Goal: Task Accomplishment & Management: Use online tool/utility

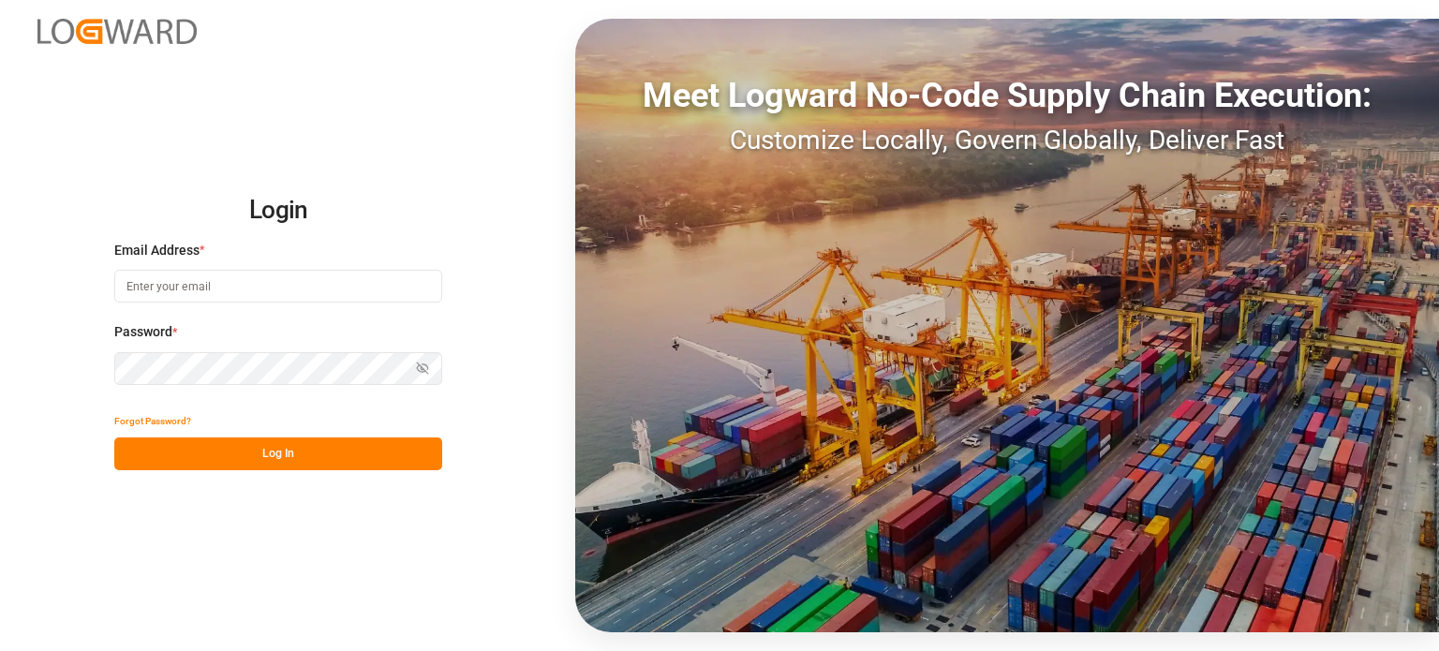
click at [323, 299] on input at bounding box center [278, 286] width 328 height 33
type input "[PERSON_NAME][DOMAIN_NAME][EMAIL_ADDRESS][DOMAIN_NAME]"
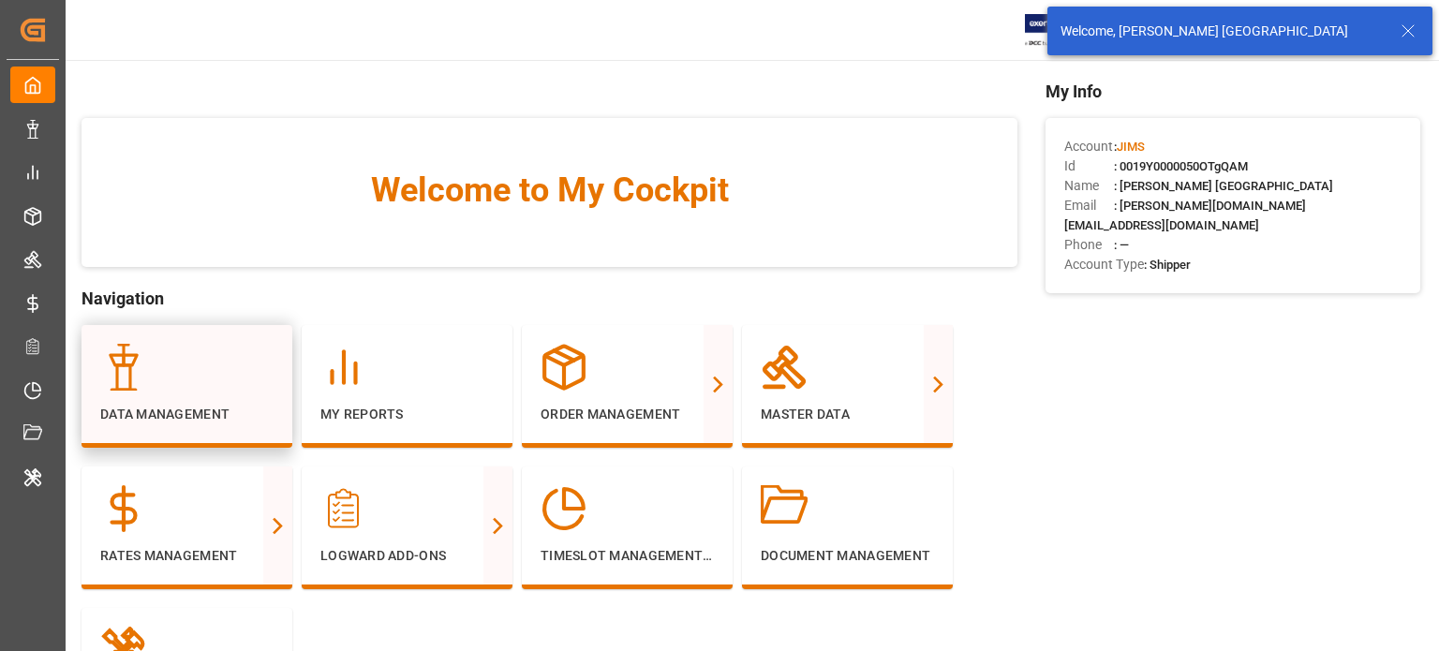
click at [137, 367] on icon at bounding box center [123, 367] width 47 height 47
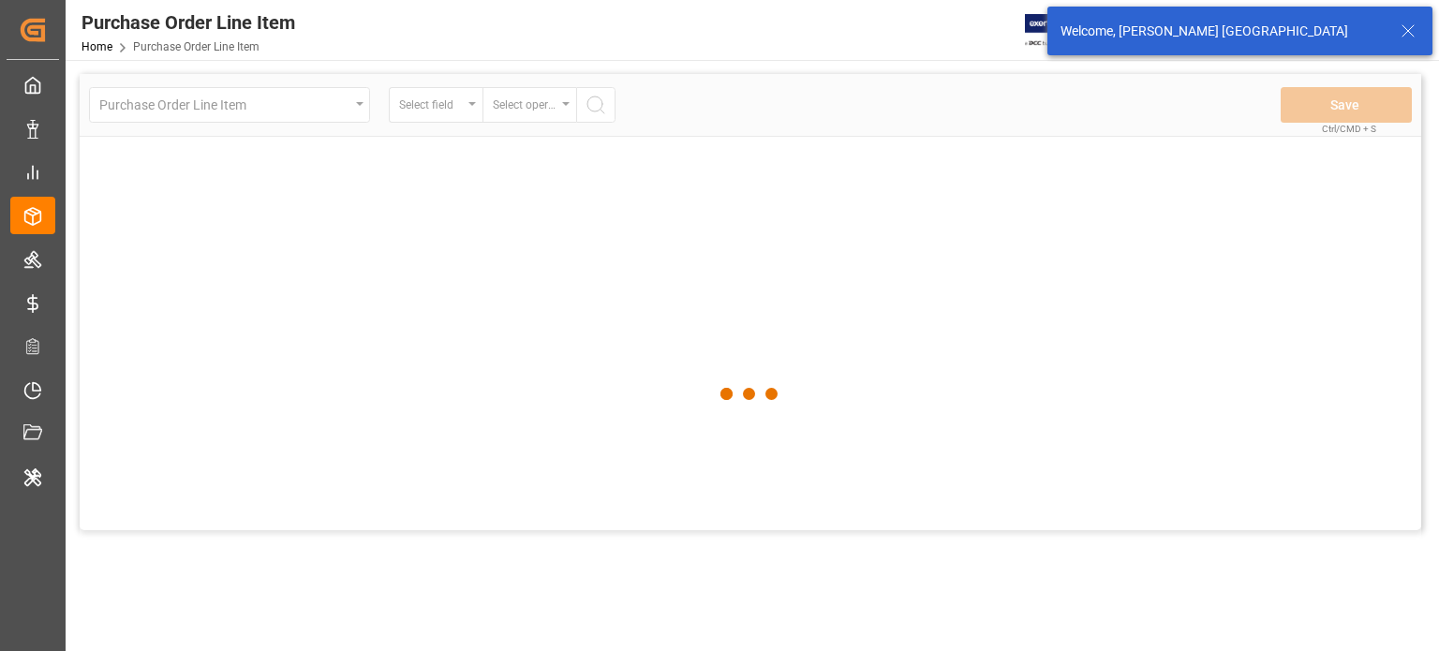
click at [233, 100] on div at bounding box center [751, 394] width 1342 height 640
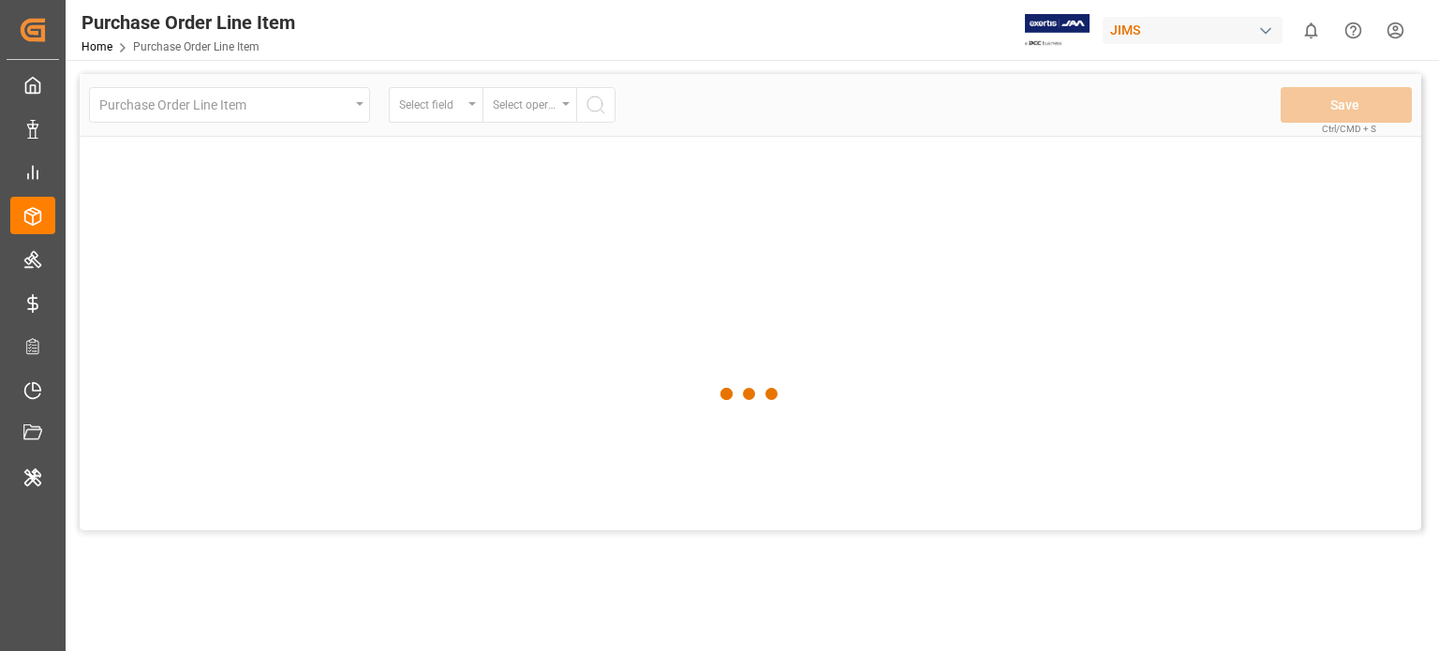
click at [260, 103] on div at bounding box center [751, 394] width 1342 height 640
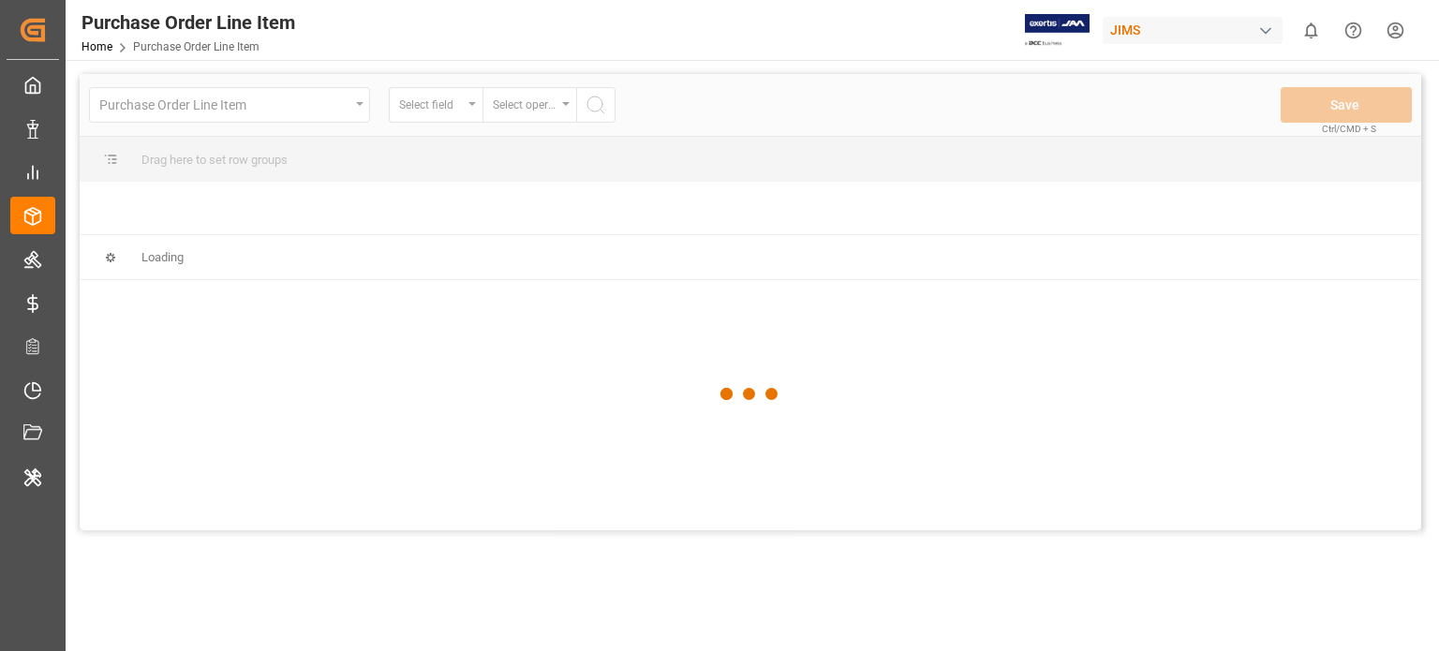
click at [299, 101] on div "Purchase Order Line Item Select field Select operator Save Ctrl/CMD + S Drag he…" at bounding box center [751, 302] width 1342 height 456
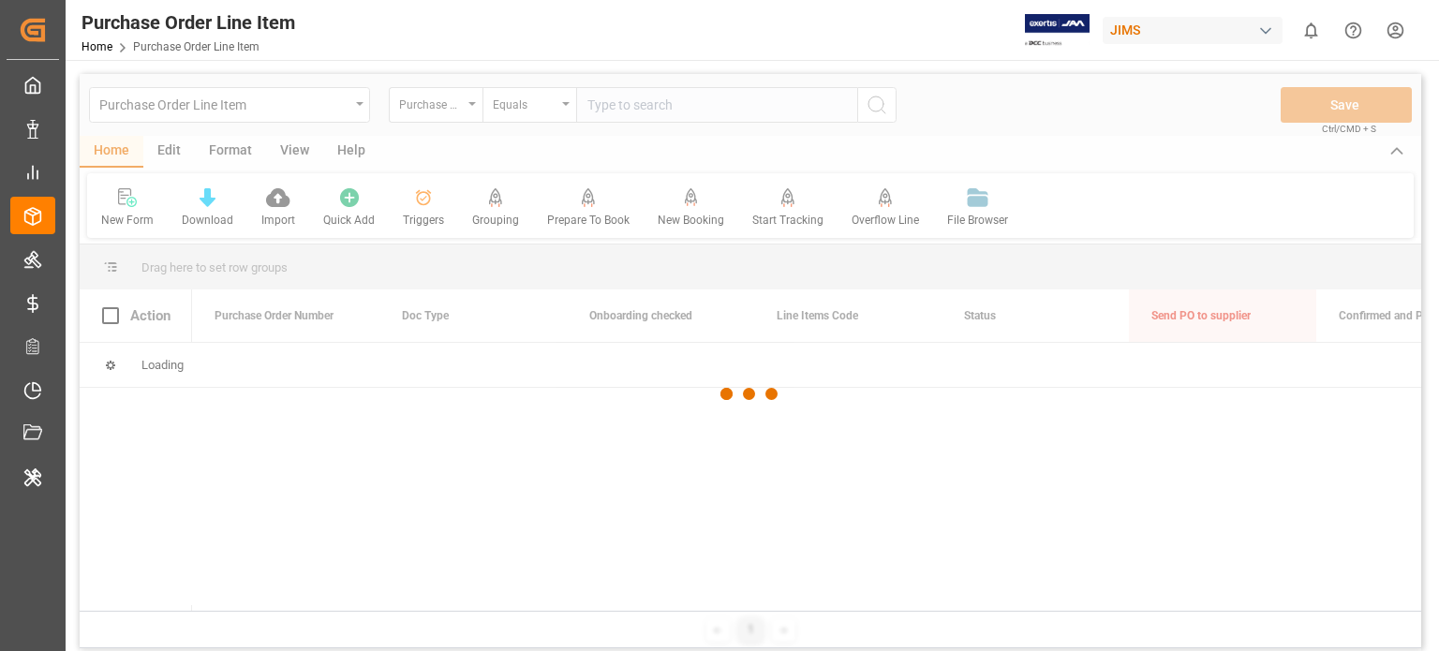
click at [299, 101] on div at bounding box center [751, 394] width 1342 height 640
click at [304, 105] on div at bounding box center [751, 394] width 1342 height 640
click at [269, 95] on div at bounding box center [751, 394] width 1342 height 640
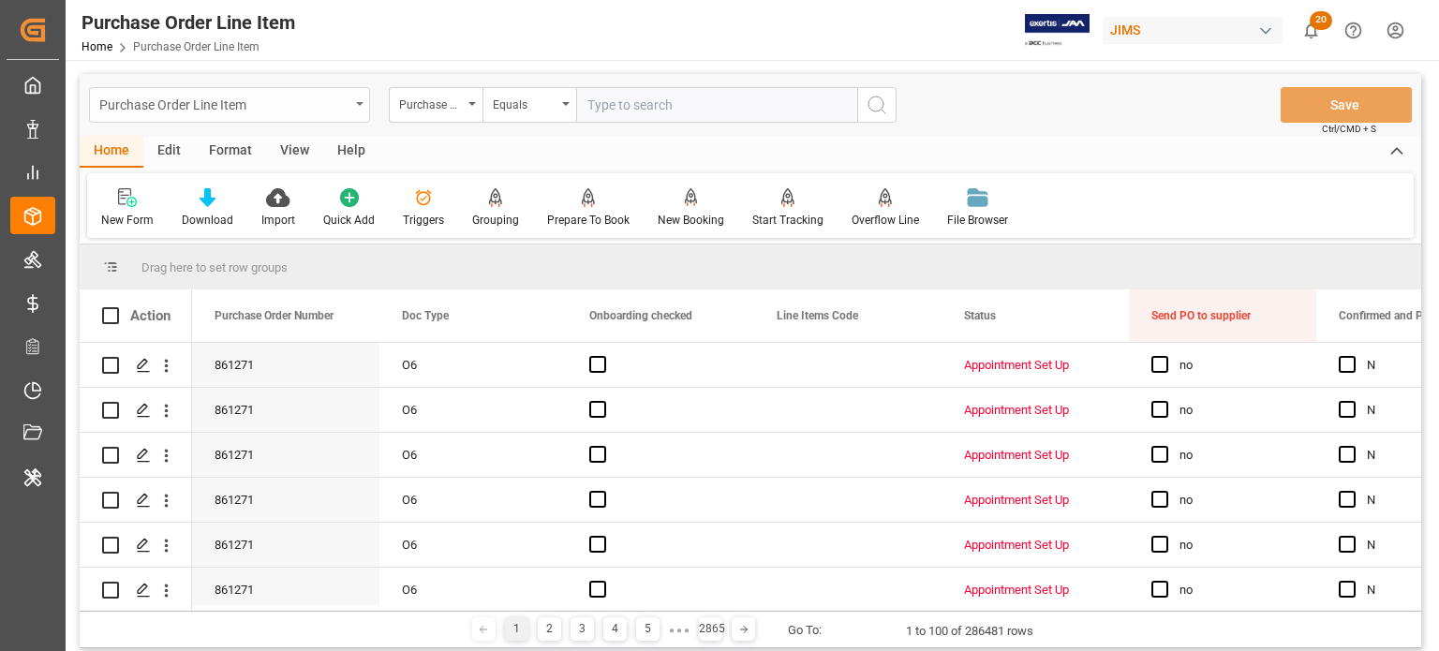
click at [325, 104] on div "Purchase Order Line Item" at bounding box center [224, 103] width 250 height 23
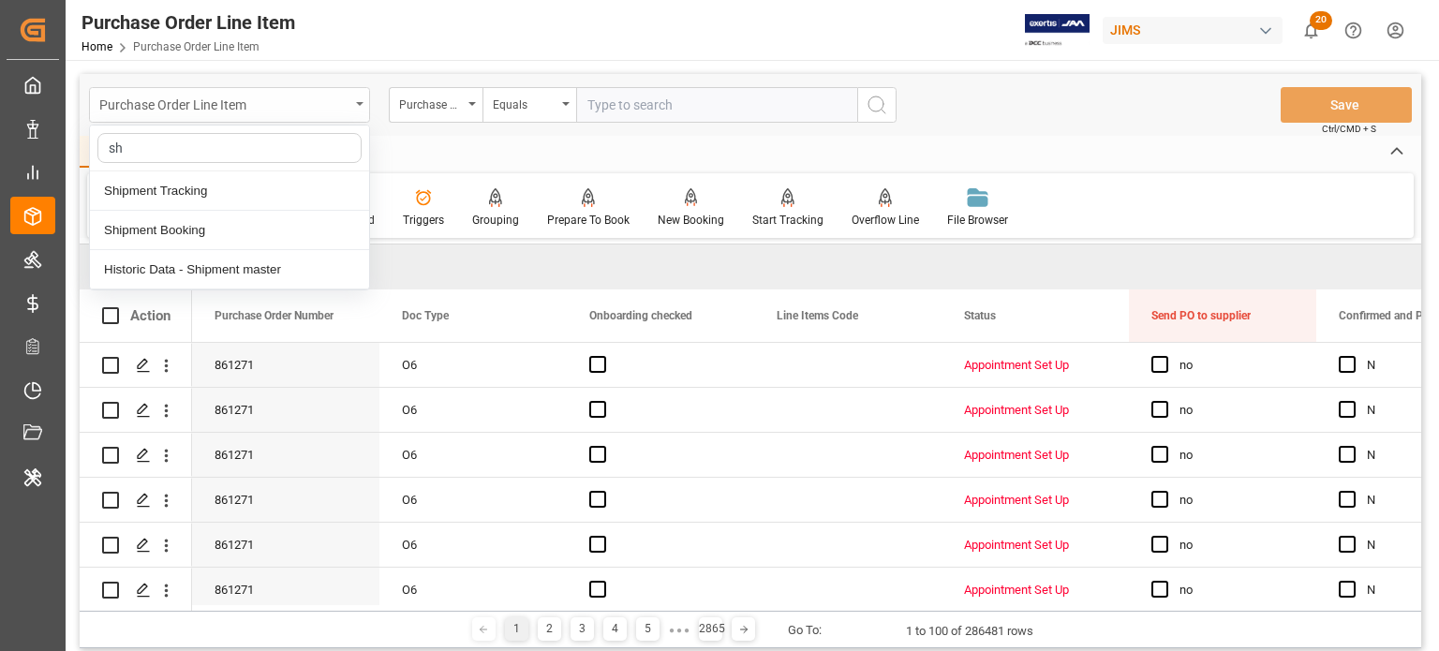
type input "shi"
click at [244, 185] on div "Shipment Tracking" at bounding box center [229, 190] width 279 height 39
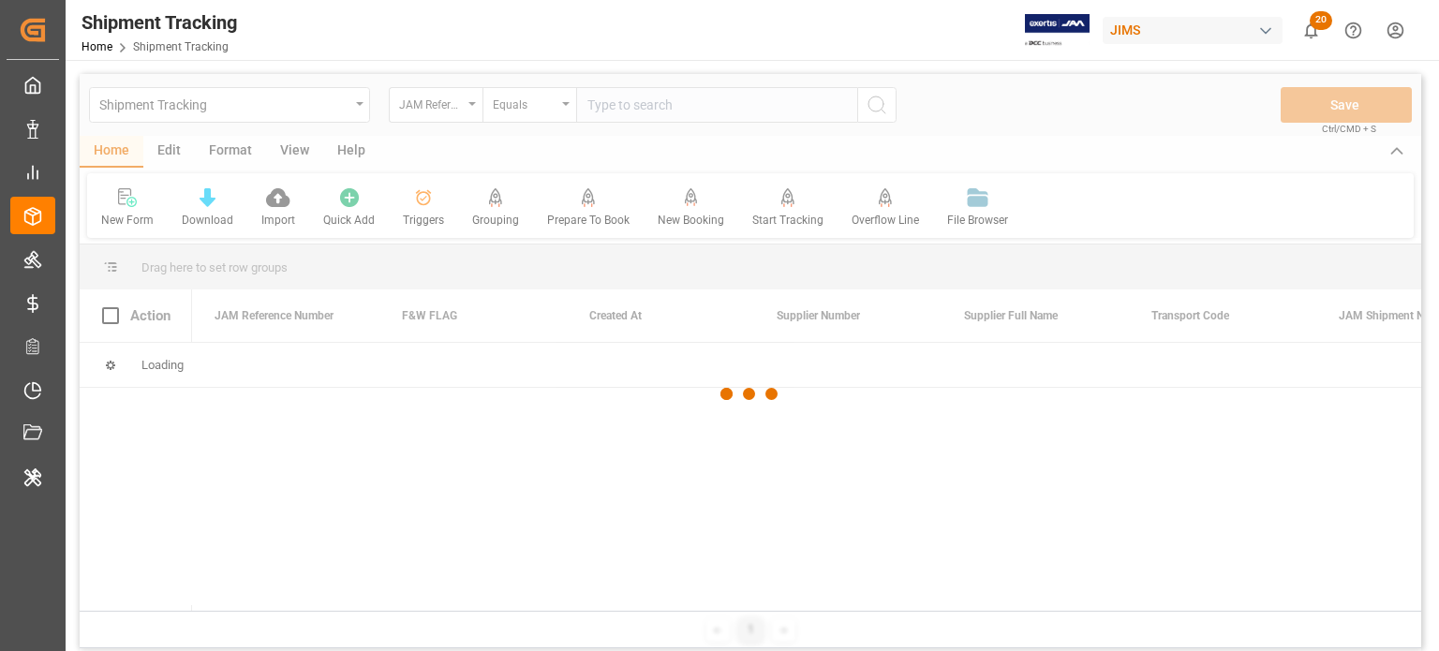
click at [159, 155] on div at bounding box center [751, 394] width 1342 height 640
click at [165, 155] on div at bounding box center [751, 394] width 1342 height 640
click at [166, 155] on div at bounding box center [751, 394] width 1342 height 640
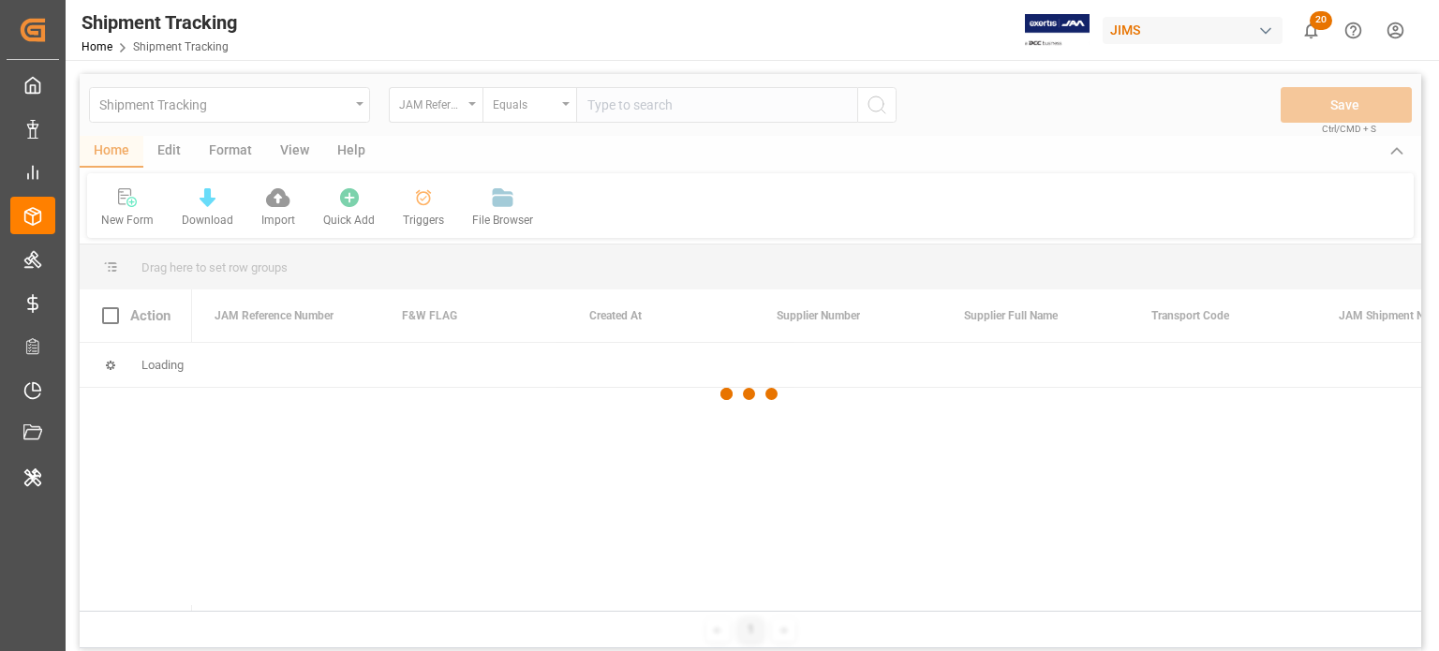
click at [166, 155] on div at bounding box center [751, 394] width 1342 height 640
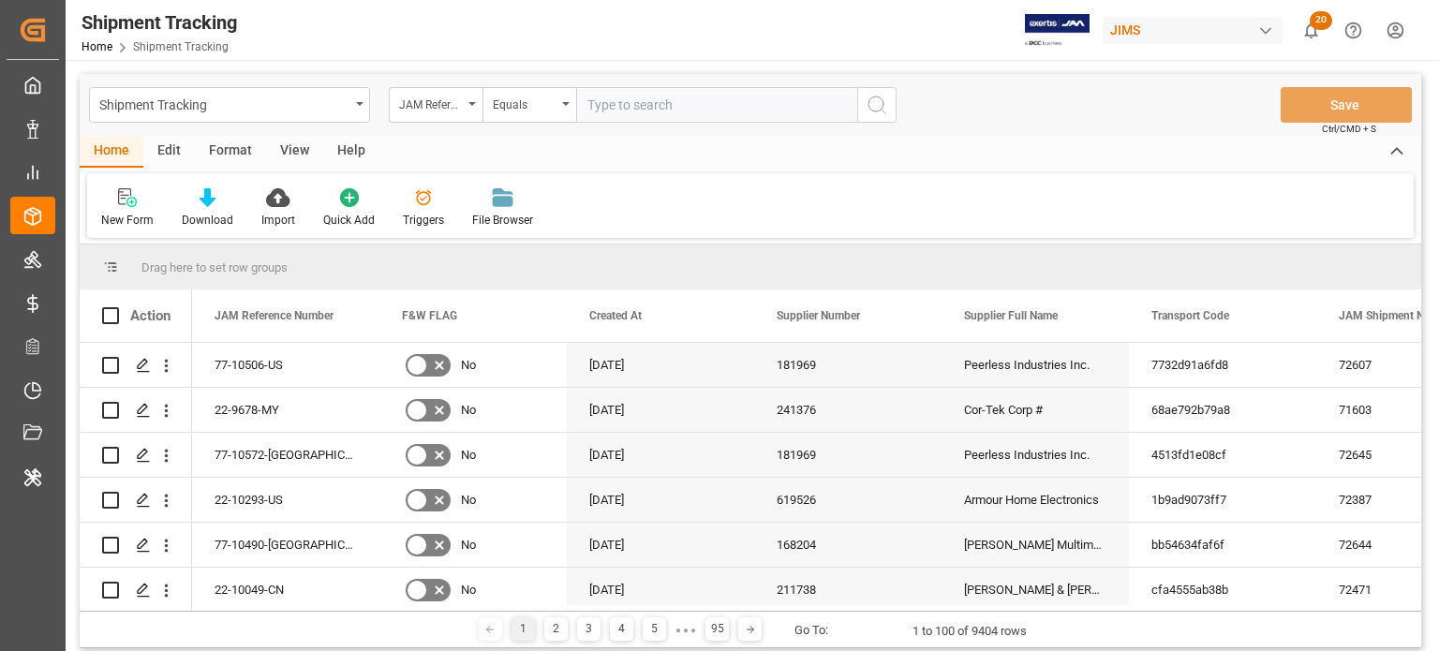
click at [166, 155] on div "Edit" at bounding box center [169, 152] width 52 height 32
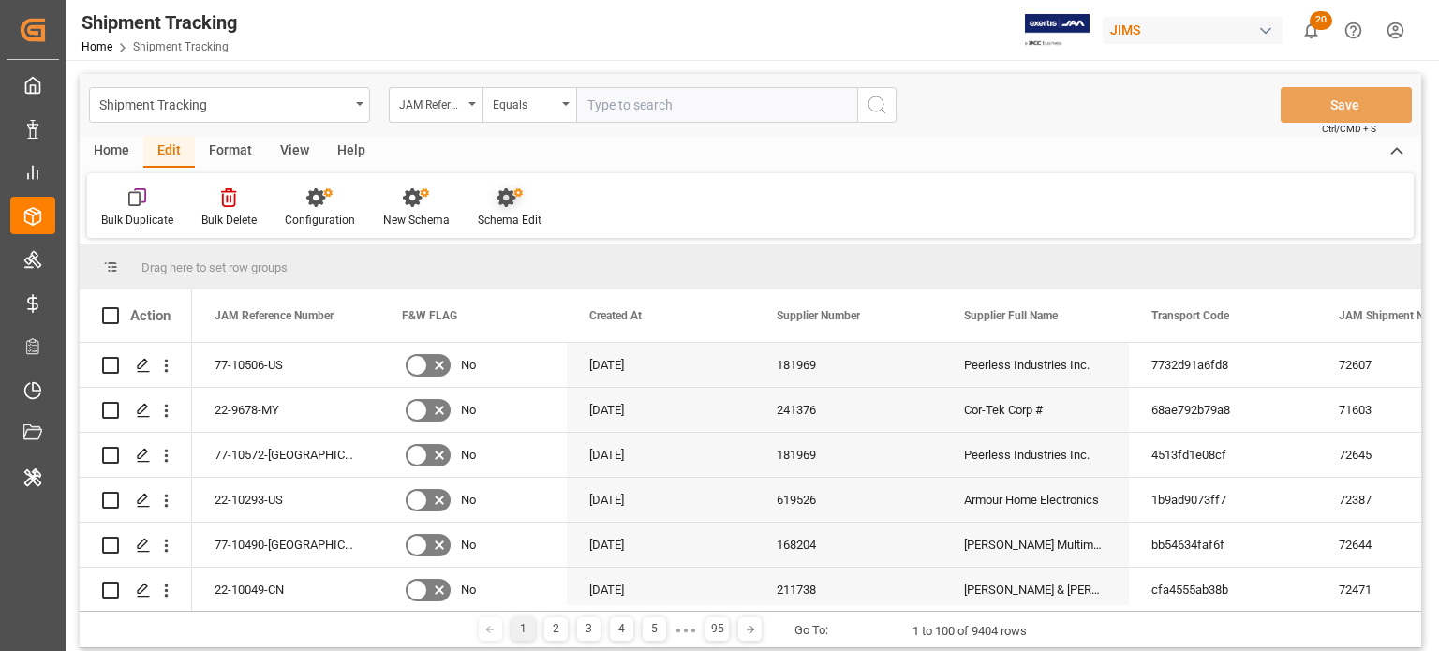
click at [517, 208] on div "Schema Edit" at bounding box center [510, 207] width 92 height 41
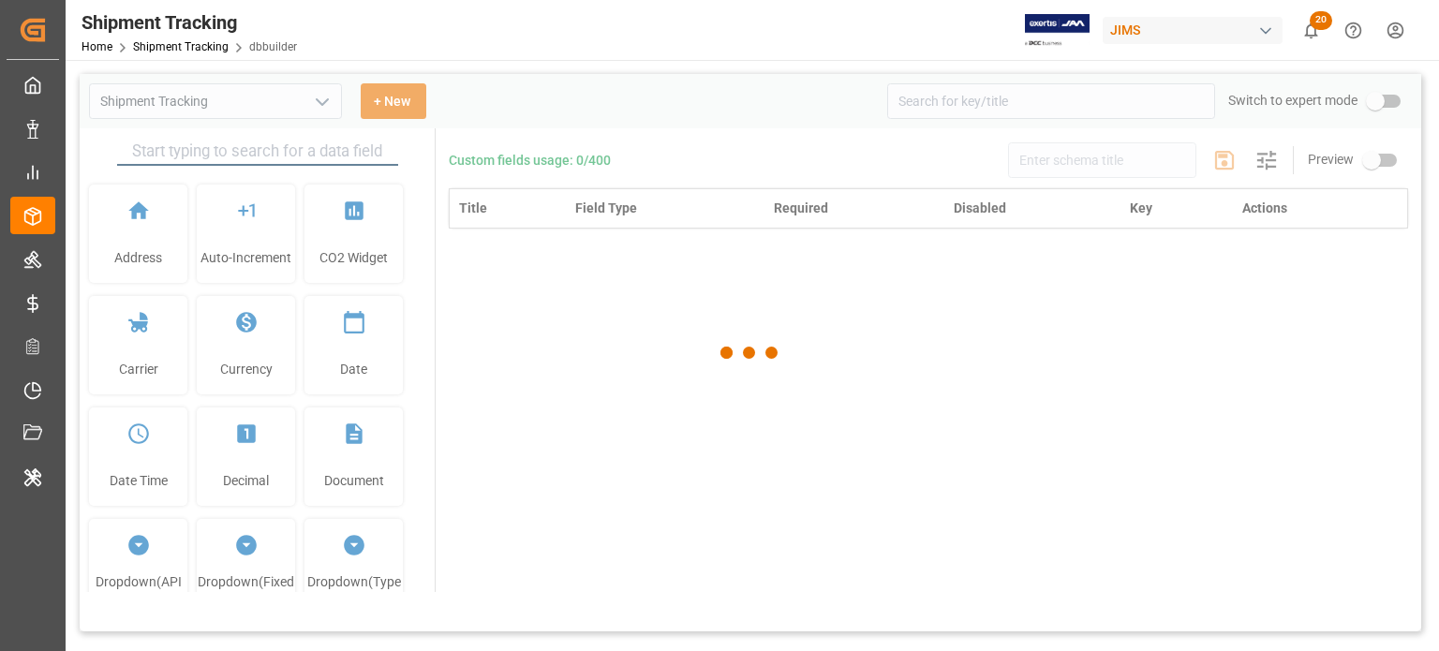
type input "Shipment Tracking"
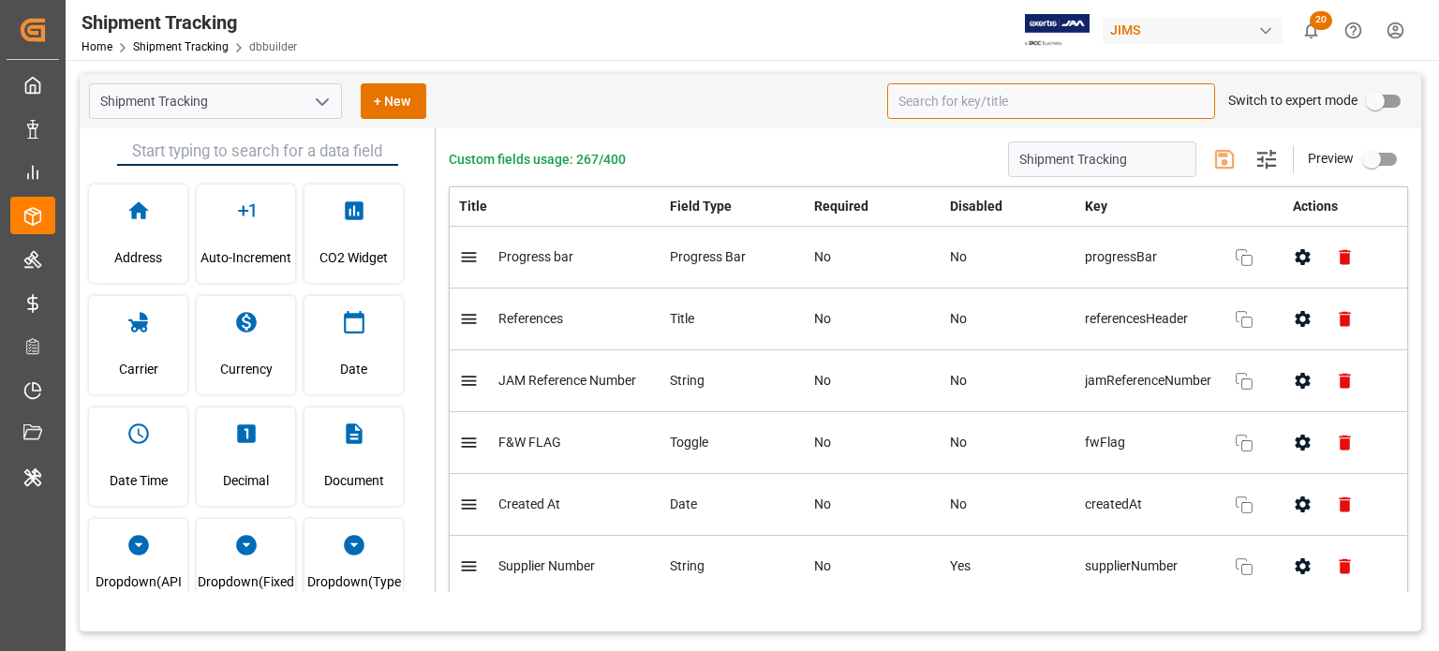
click at [931, 107] on input at bounding box center [1051, 101] width 328 height 36
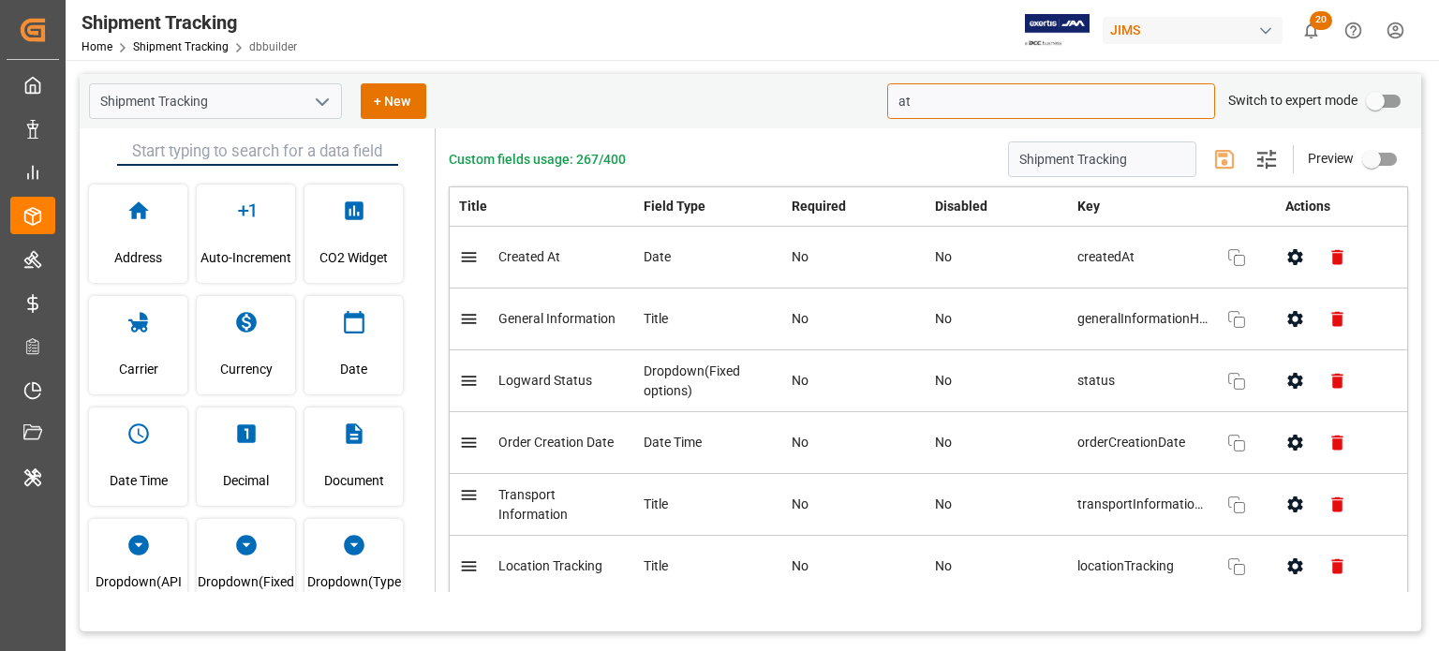
type input "a"
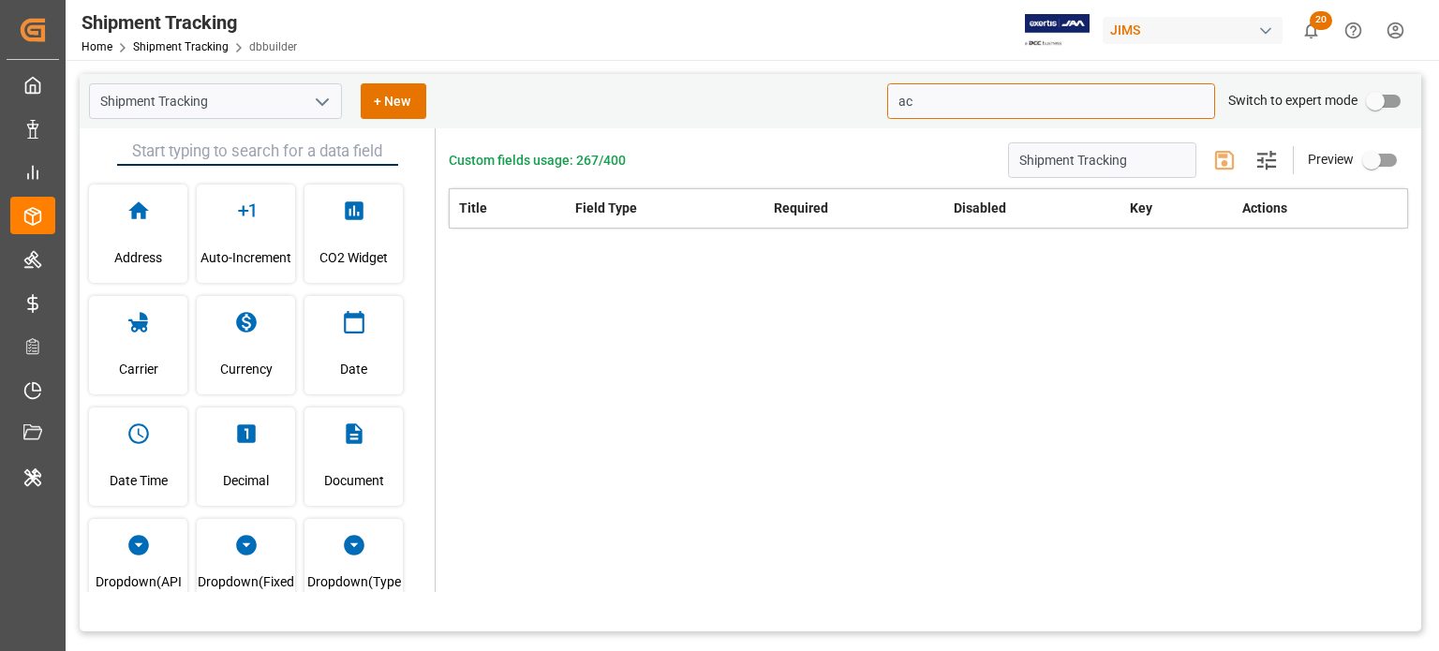
type input "a"
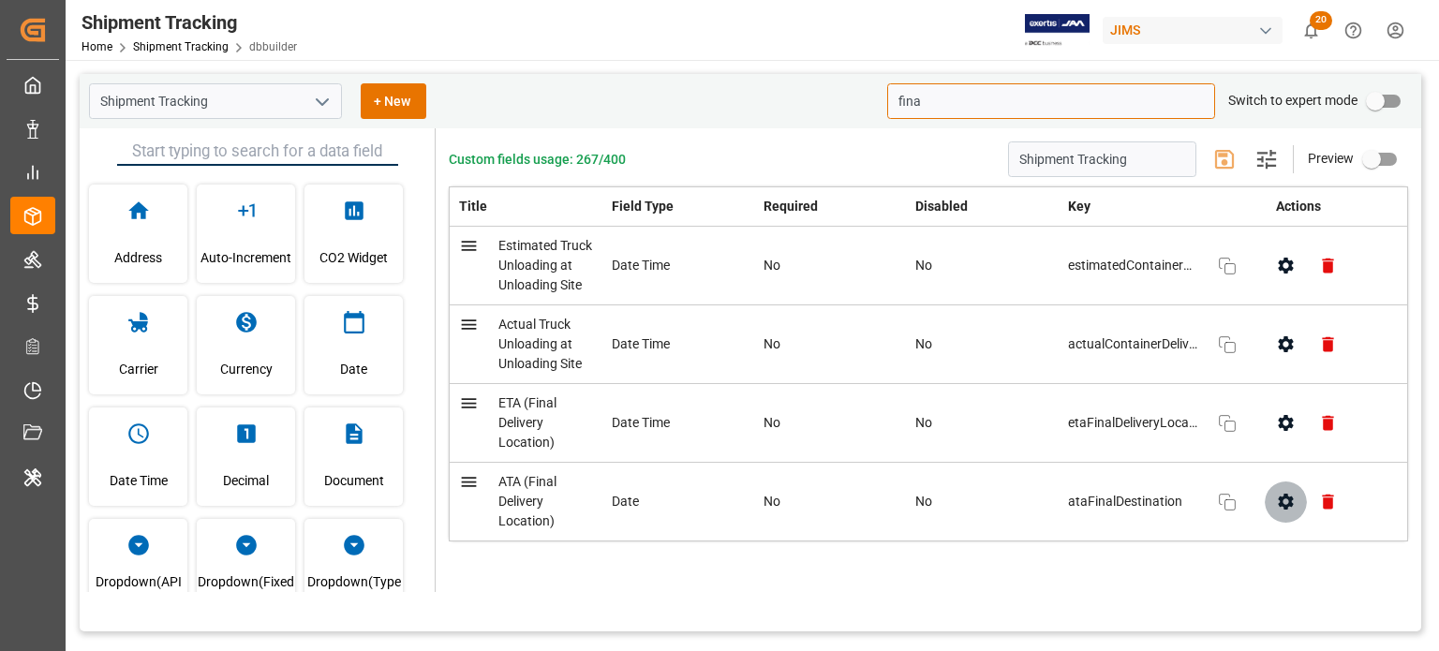
click at [1278, 510] on icon "button" at bounding box center [1285, 502] width 15 height 16
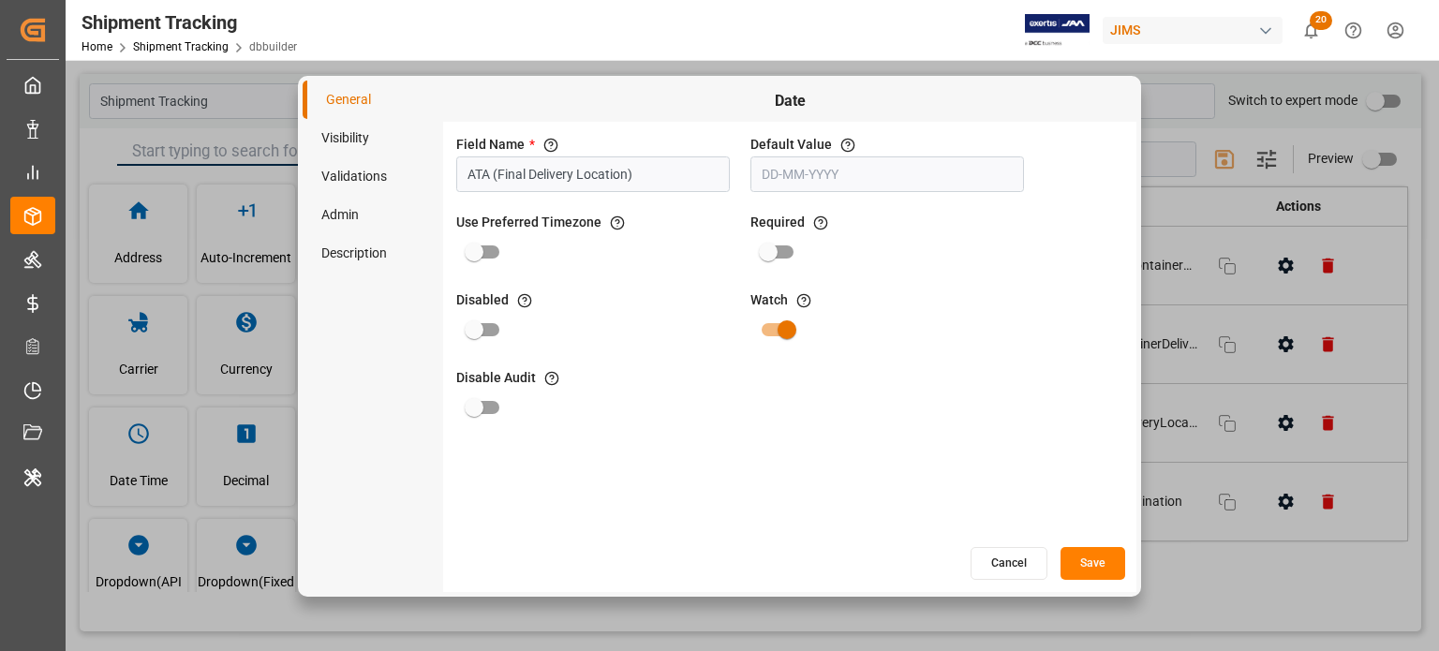
click at [997, 561] on button "Cancel" at bounding box center [1009, 563] width 77 height 33
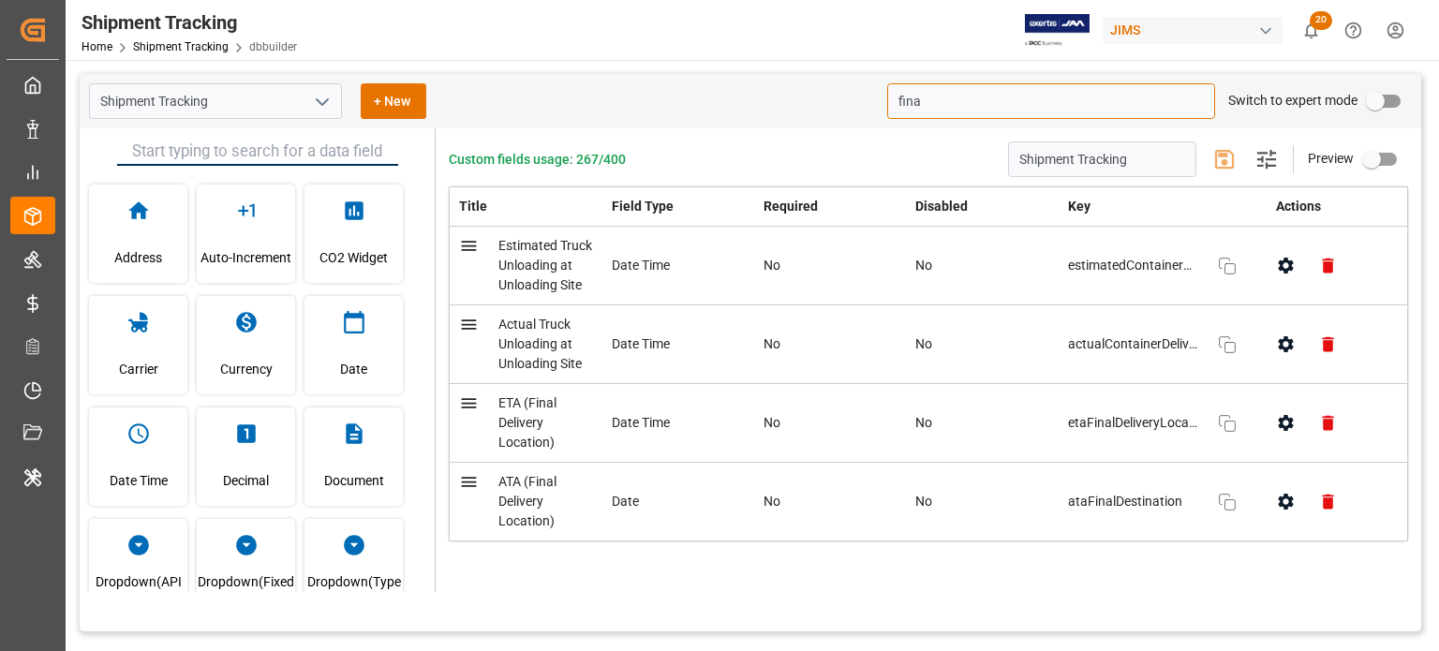
click at [898, 97] on input "fina" at bounding box center [1051, 101] width 328 height 36
click at [929, 111] on input "fina" at bounding box center [1051, 101] width 328 height 36
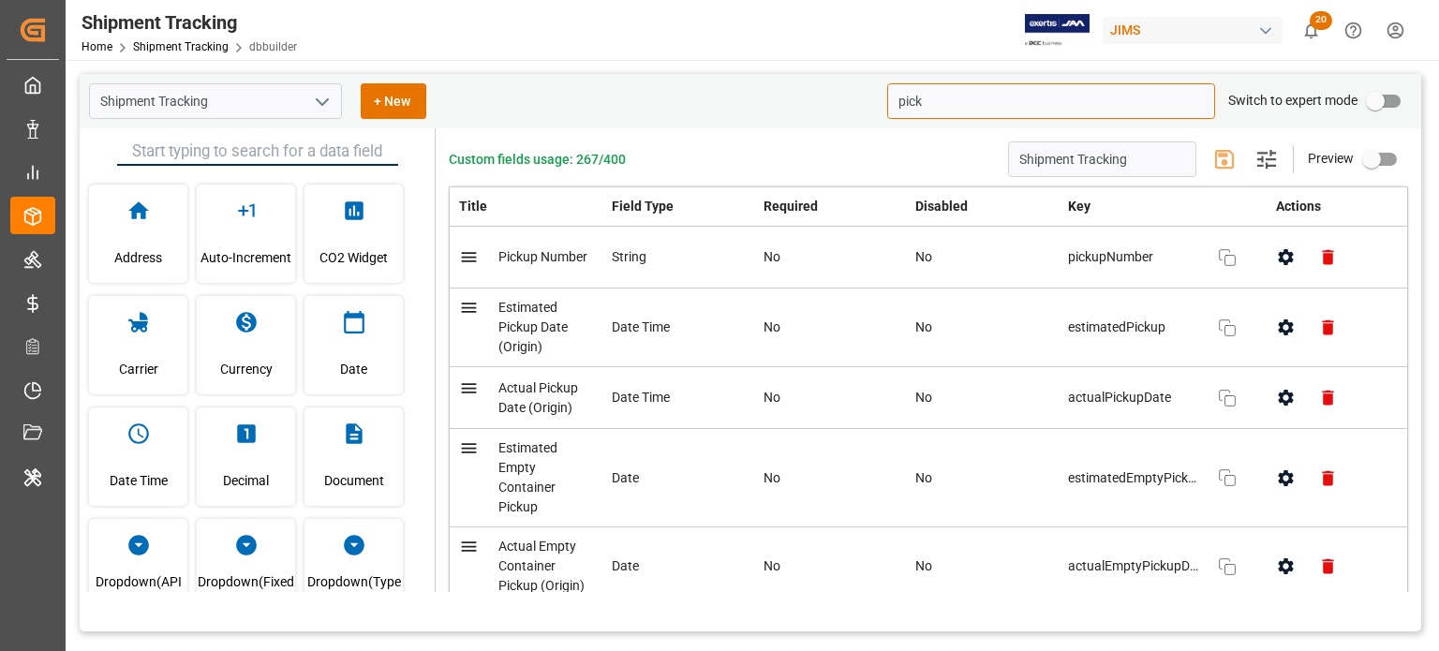
click at [1282, 396] on icon "button" at bounding box center [1286, 398] width 20 height 20
type input "pick"
